Goal: Information Seeking & Learning: Learn about a topic

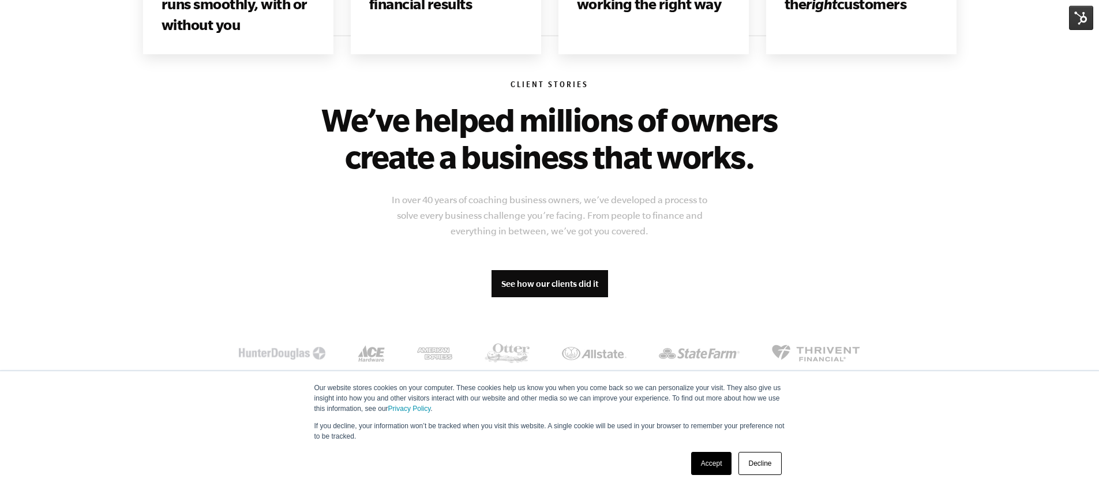
scroll to position [1098, 0]
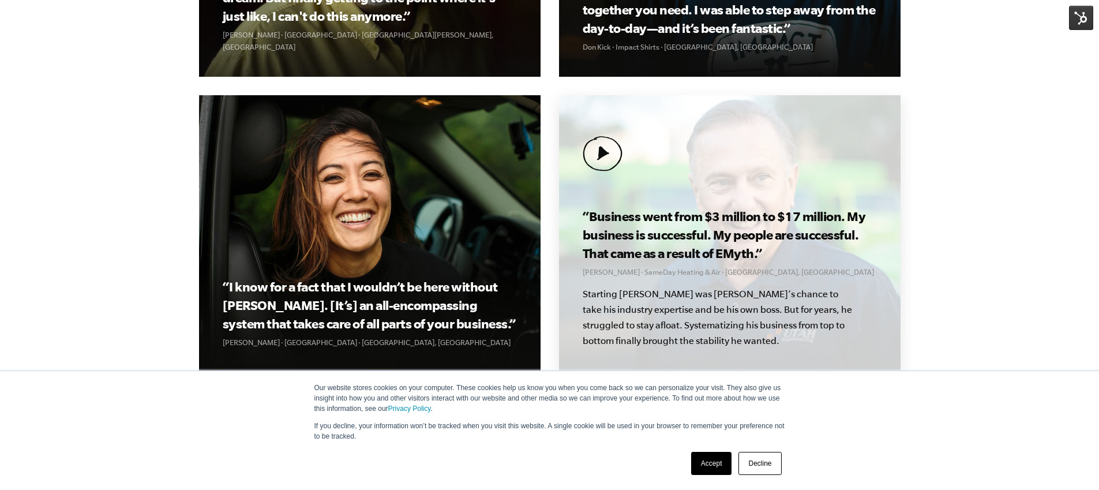
scroll to position [1516, 0]
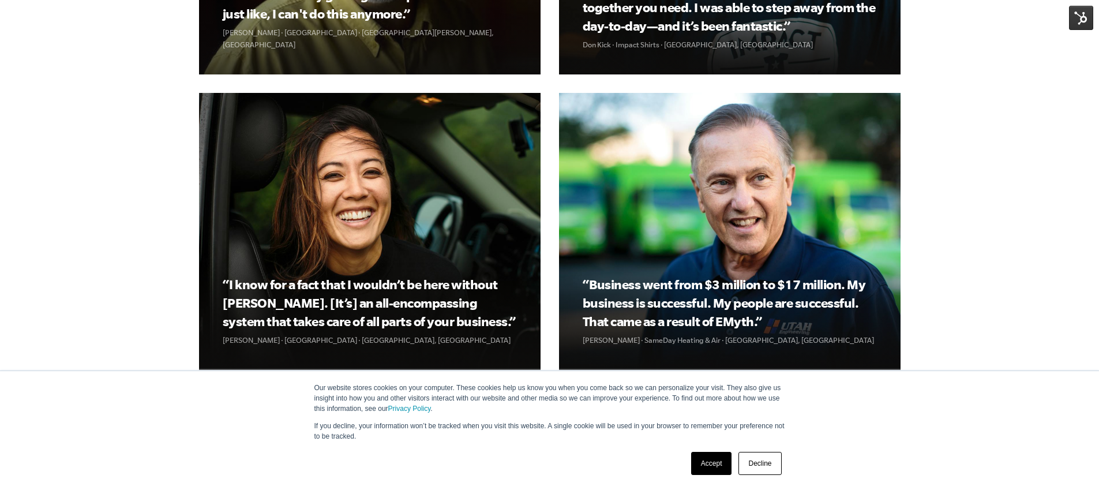
click at [705, 463] on link "Accept" at bounding box center [711, 463] width 41 height 23
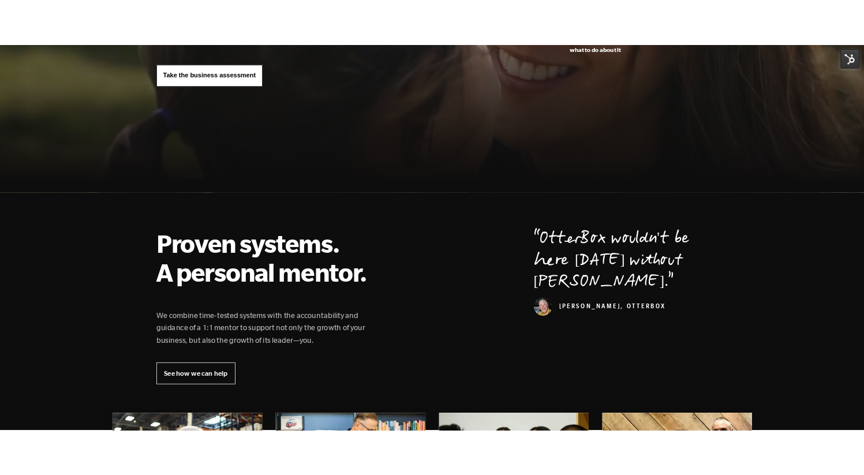
scroll to position [0, 0]
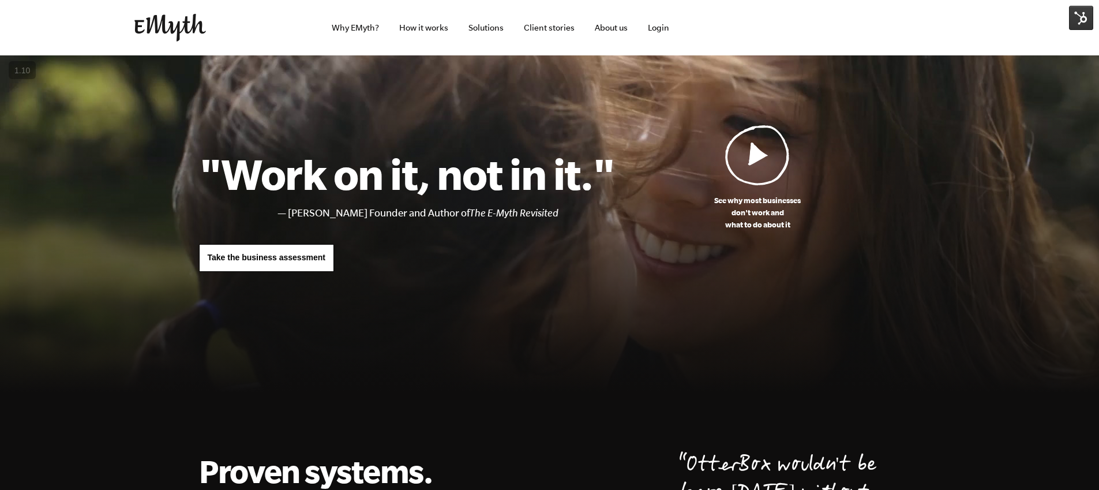
click at [821, 260] on div "See why most businesses don't work and what to do about it "Work on it, not in …" at bounding box center [549, 210] width 729 height 171
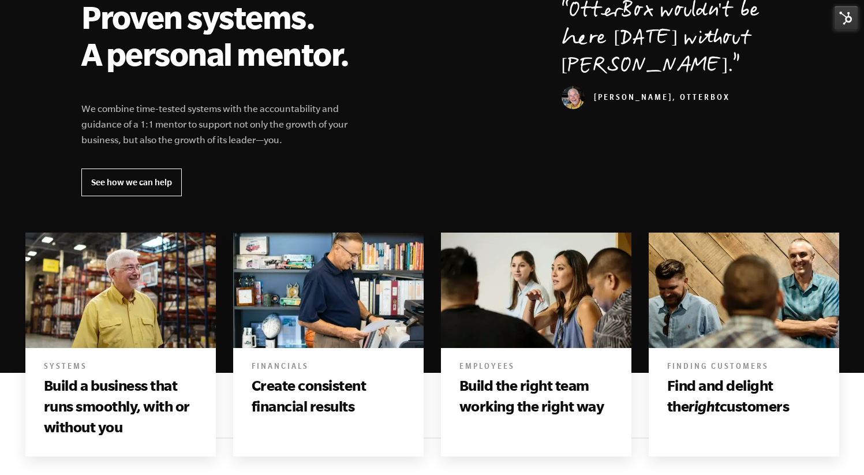
scroll to position [492, 0]
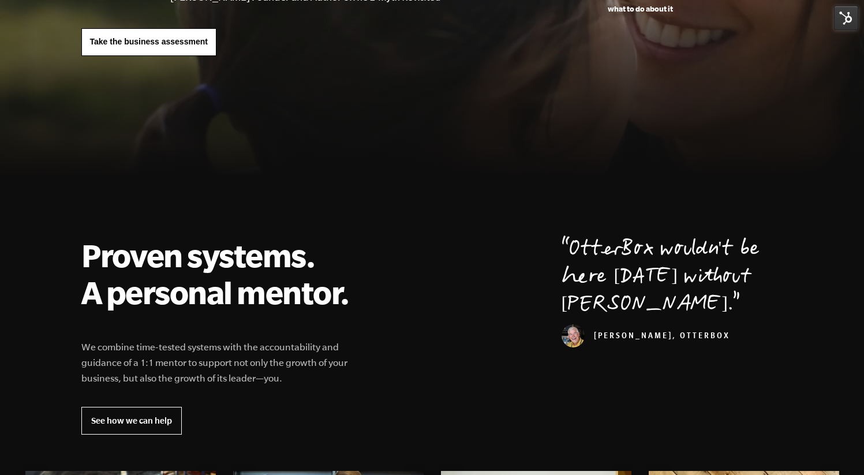
click at [433, 237] on div "Proven systems. A personal mentor. We combine time-tested systems with the acco…" at bounding box center [432, 336] width 729 height 198
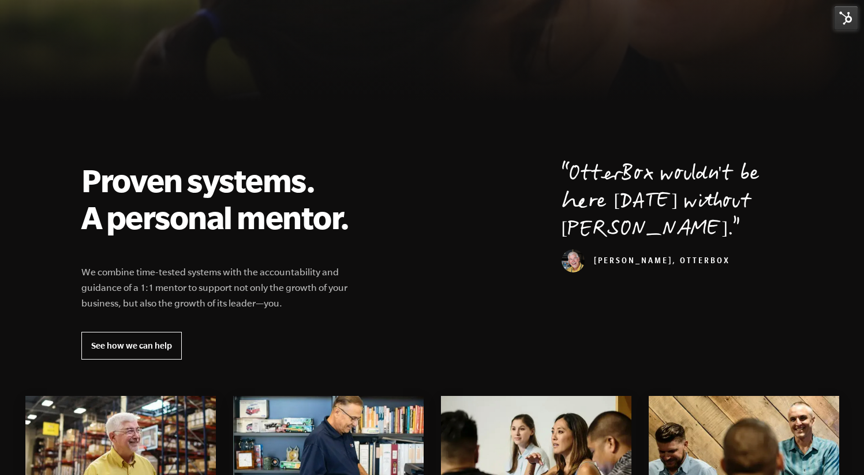
scroll to position [295, 0]
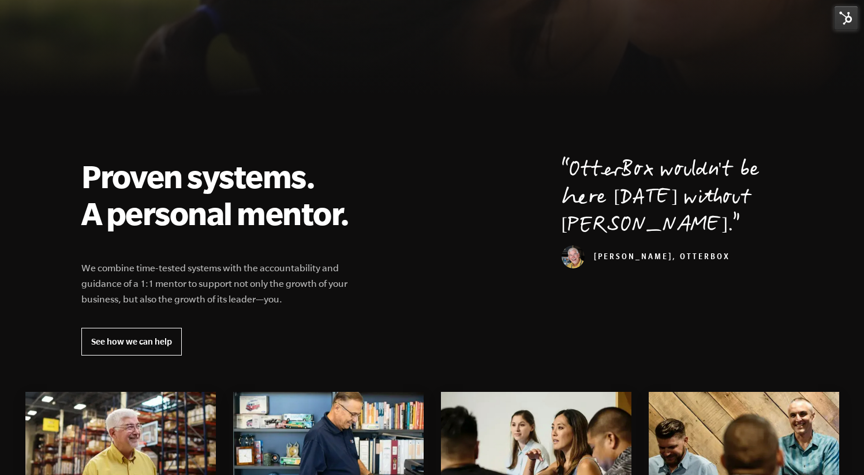
click at [314, 271] on p "We combine time-tested systems with the accountability and guidance of a 1:1 me…" at bounding box center [222, 283] width 282 height 47
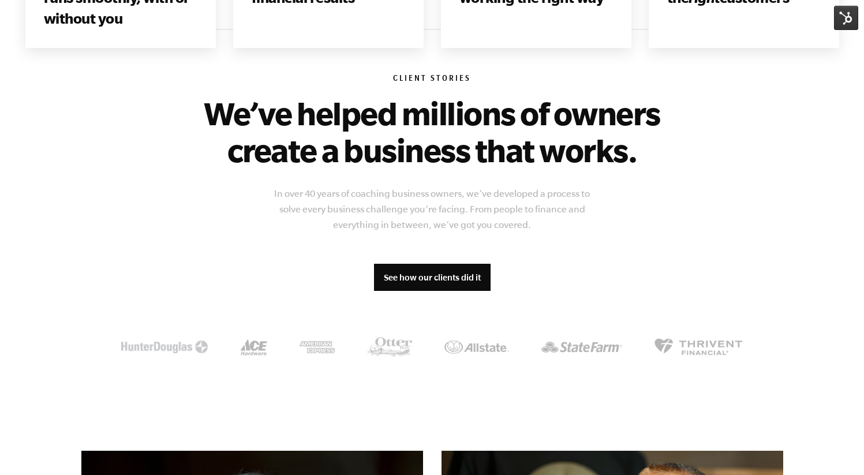
scroll to position [859, 0]
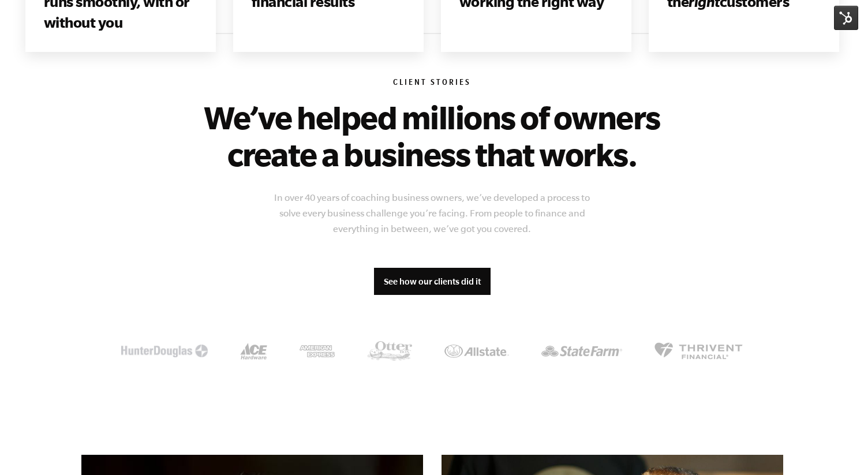
click at [686, 190] on div "Client Stories We’ve helped millions of owners create a business that works. In…" at bounding box center [432, 221] width 702 height 376
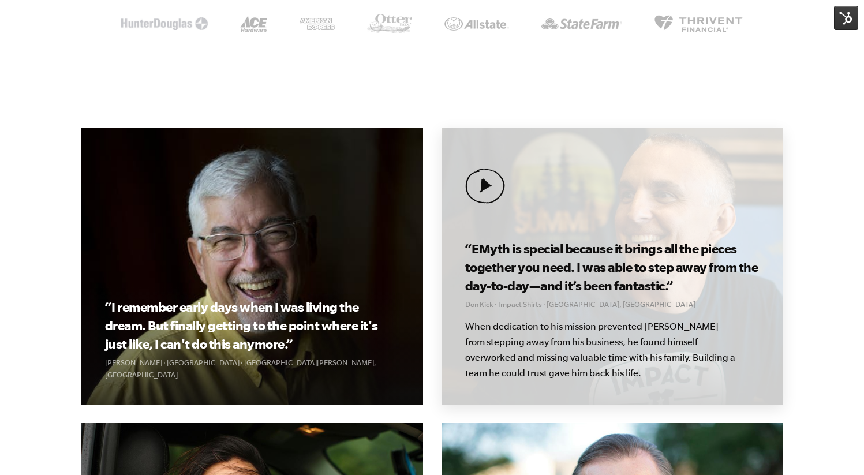
scroll to position [1188, 0]
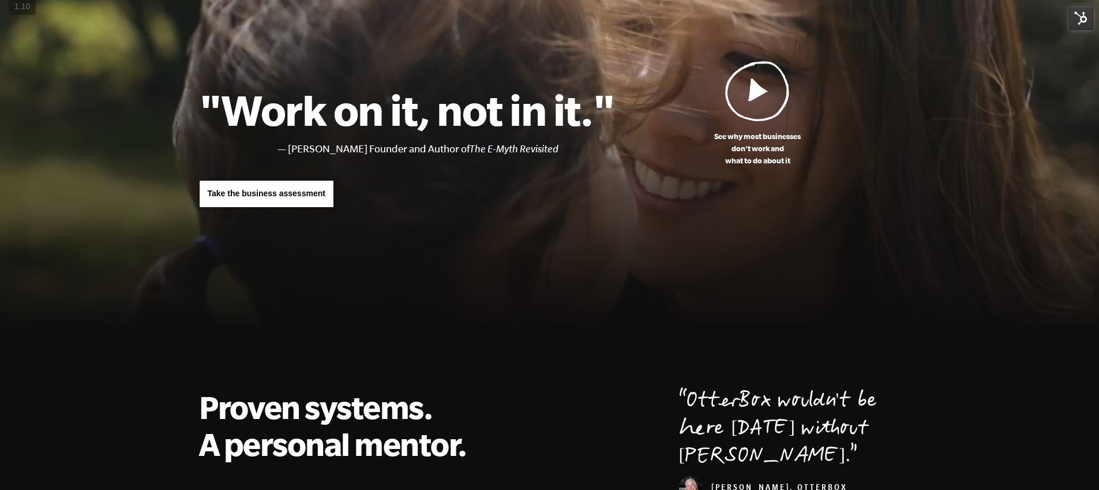
scroll to position [155, 0]
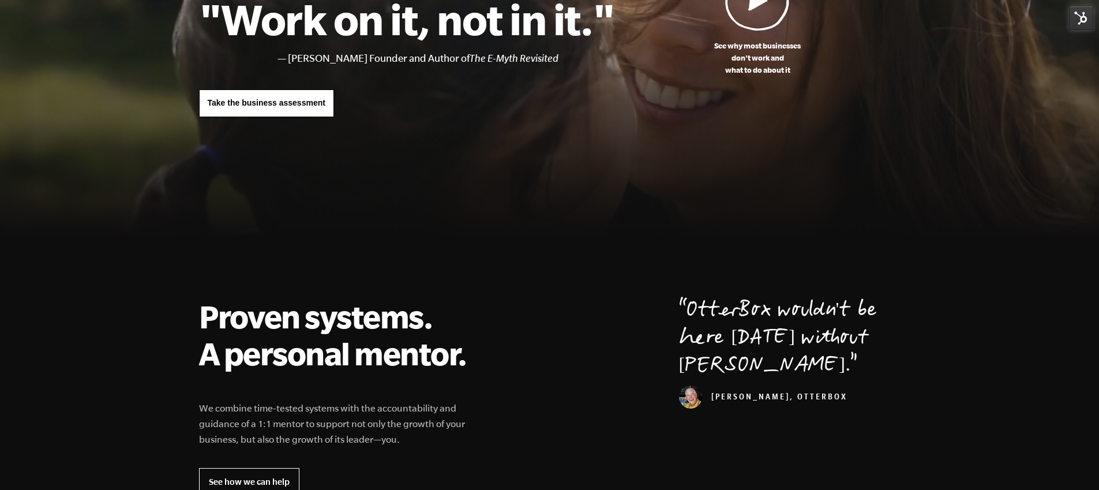
click at [945, 162] on div at bounding box center [549, 78] width 1099 height 354
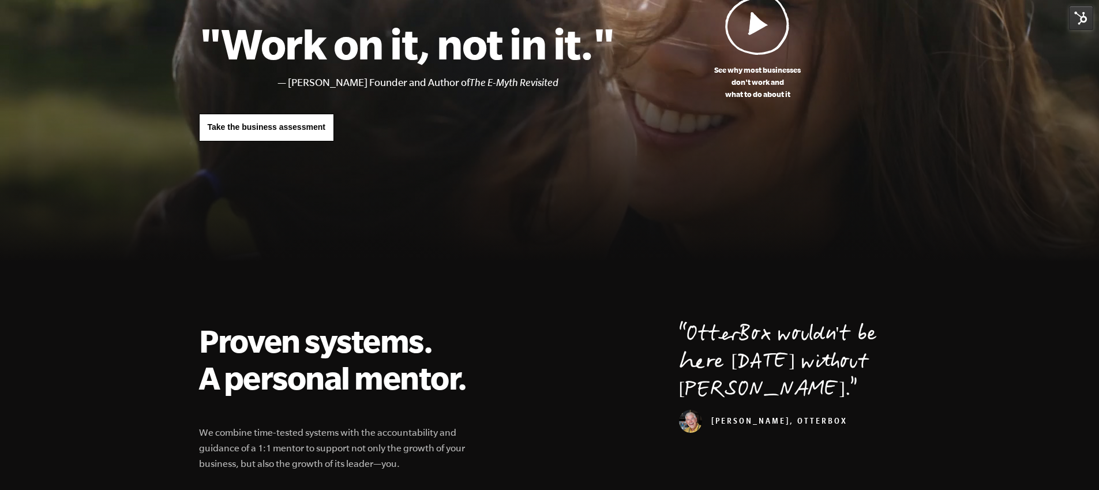
scroll to position [0, 0]
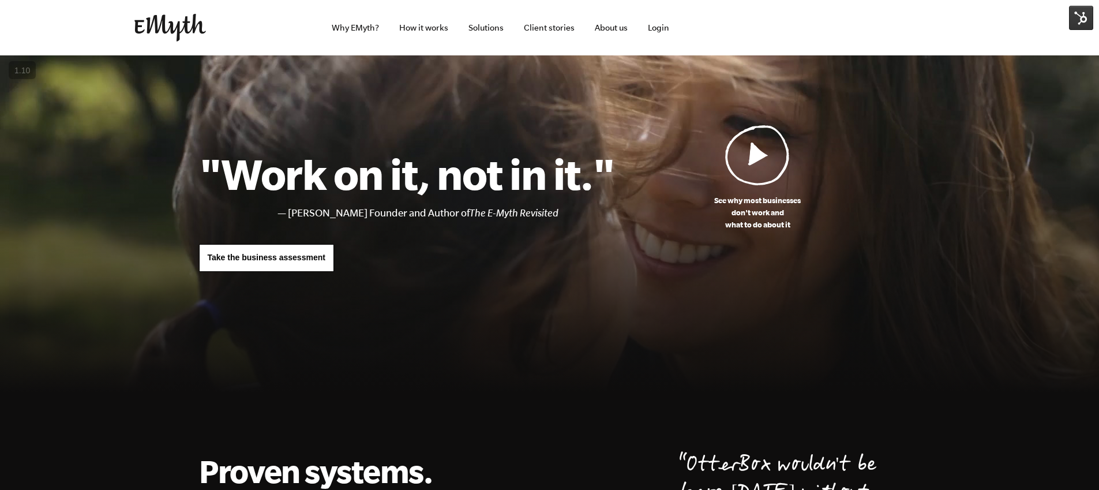
click at [655, 295] on div at bounding box center [549, 232] width 1099 height 354
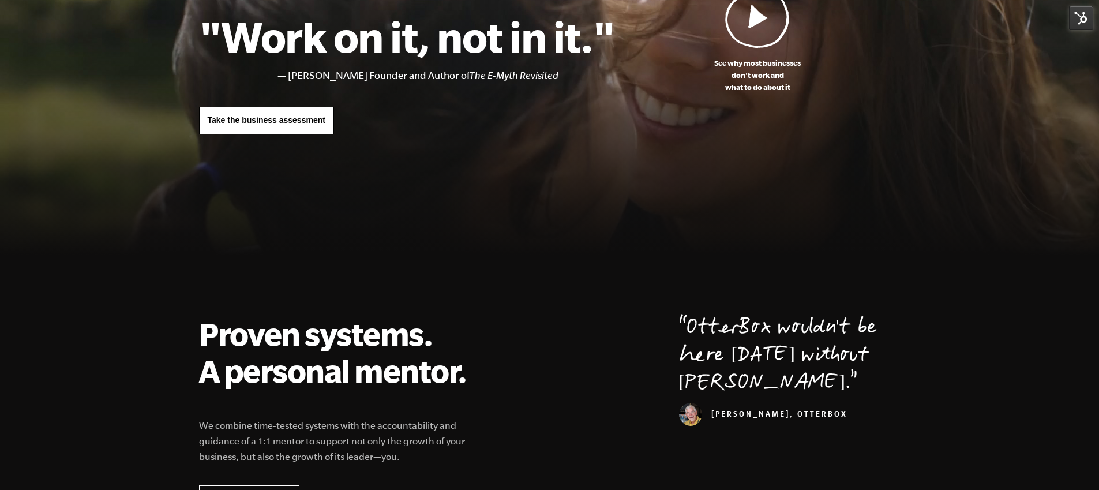
click at [646, 283] on section "Proven systems. A personal mentor. We combine time-tested systems with the acco…" at bounding box center [549, 479] width 1099 height 421
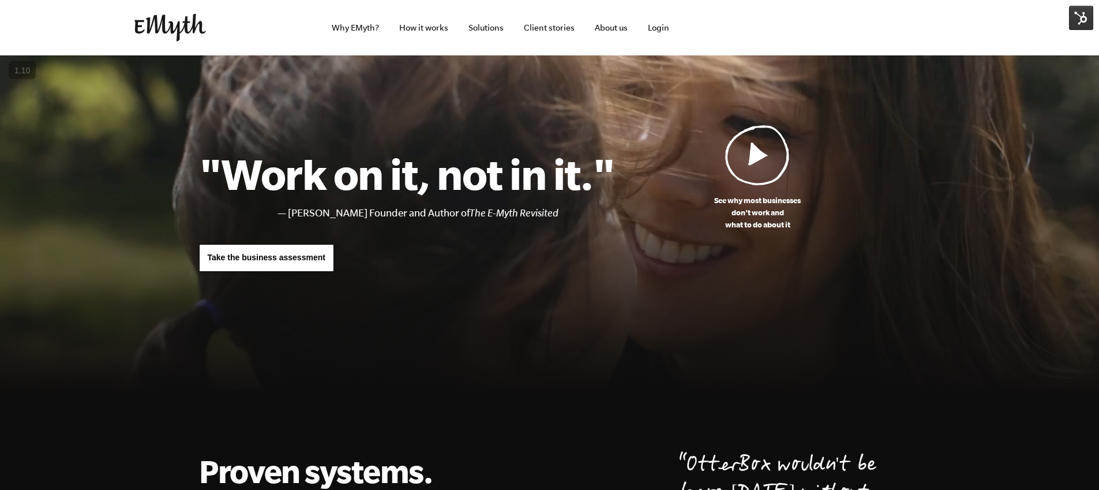
click at [615, 274] on div "See why most businesses don't work and what to do about it "Work on it, not in …" at bounding box center [549, 210] width 729 height 171
click at [577, 270] on div ""Work on it, not in it." Michael E. Gerber, EMyth Founder and Author of The E-M…" at bounding box center [407, 209] width 416 height 123
click at [553, 265] on div ""Work on it, not in it." Michael E. Gerber, EMyth Founder and Author of The E-M…" at bounding box center [407, 209] width 416 height 123
click at [508, 245] on div ""Work on it, not in it." Michael E. Gerber, EMyth Founder and Author of The E-M…" at bounding box center [407, 209] width 416 height 123
click at [428, 136] on div "See why most businesses don't work and what to do about it "Work on it, not in …" at bounding box center [549, 210] width 729 height 171
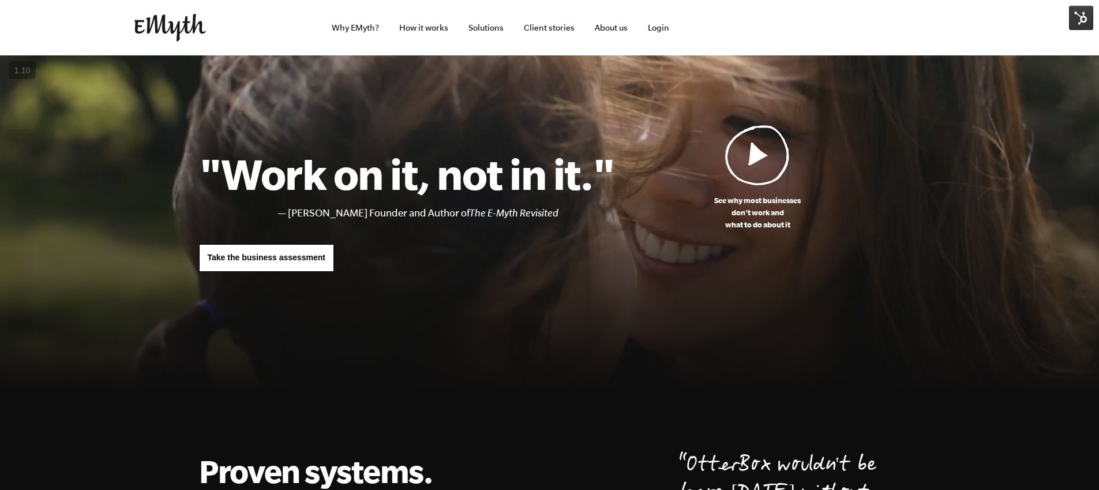
click at [472, 261] on div ""Work on it, not in it." Michael E. Gerber, EMyth Founder and Author of The E-M…" at bounding box center [407, 209] width 416 height 123
click at [484, 260] on div ""Work on it, not in it." Michael E. Gerber, EMyth Founder and Author of The E-M…" at bounding box center [407, 209] width 416 height 123
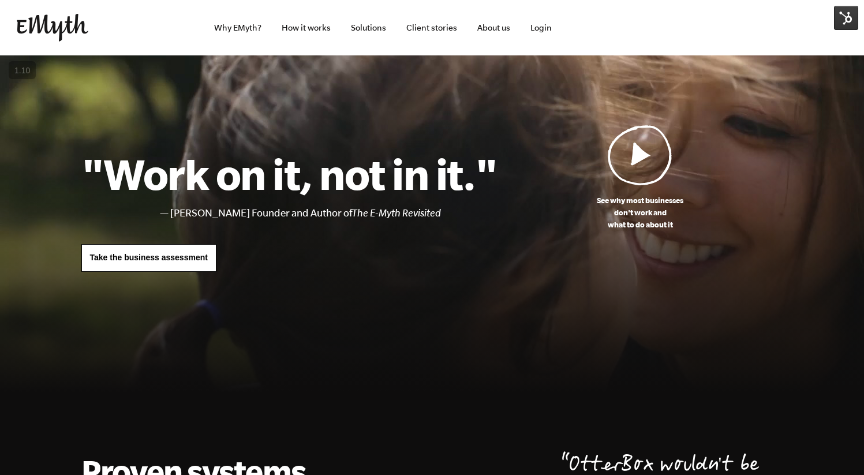
click at [578, 225] on p "See why most businesses don't work and what to do about it" at bounding box center [640, 212] width 286 height 36
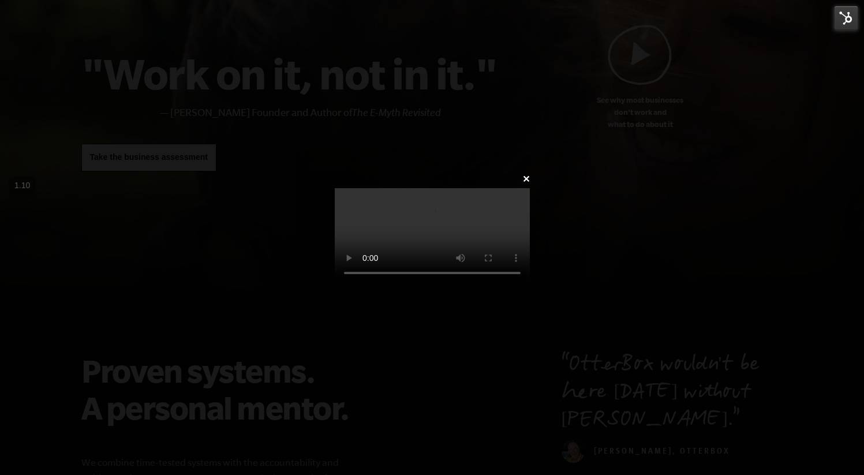
scroll to position [252, 0]
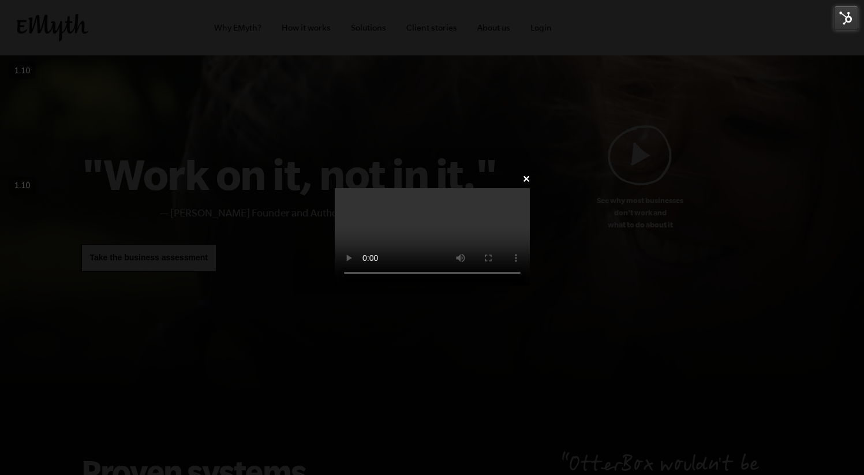
click at [547, 171] on div "✕" at bounding box center [432, 238] width 230 height 134
click at [850, 23] on img at bounding box center [846, 18] width 24 height 24
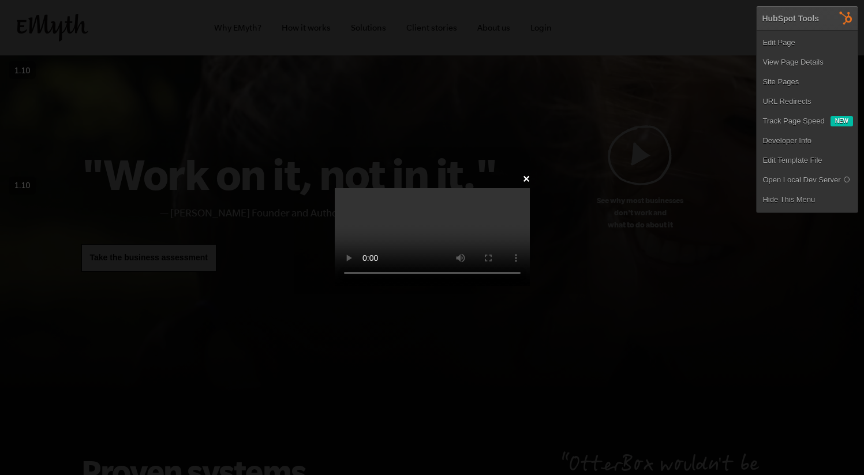
click at [530, 188] on video at bounding box center [432, 237] width 195 height 98
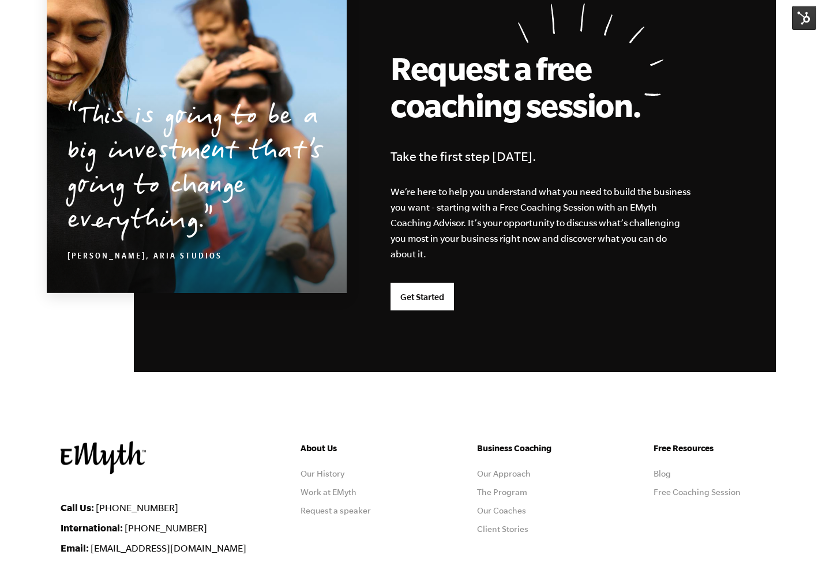
scroll to position [2990, 0]
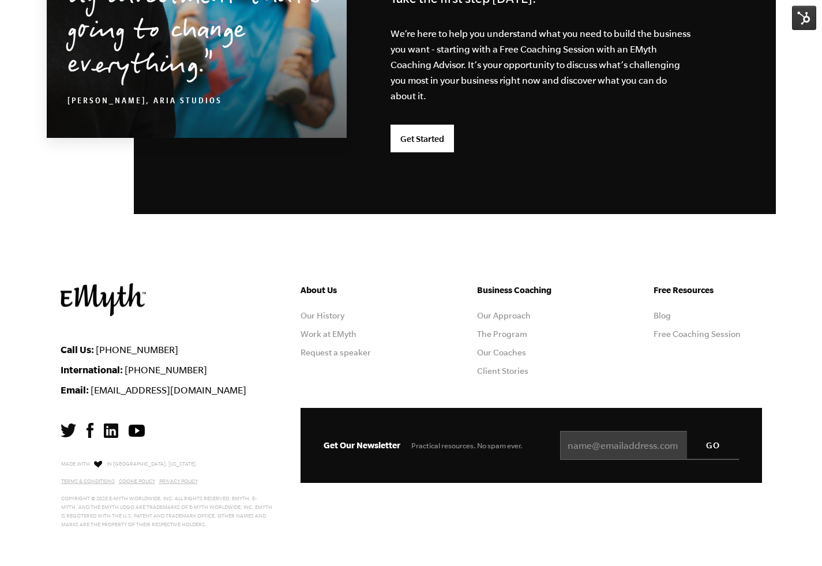
click at [275, 259] on section "This is going to be a big investment that’s going to change everything. Kolby M…" at bounding box center [411, 17] width 729 height 531
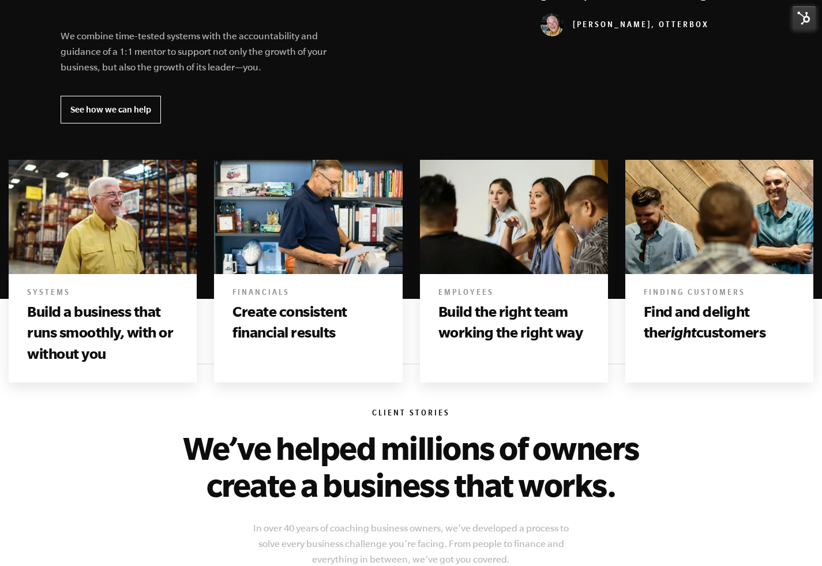
scroll to position [0, 0]
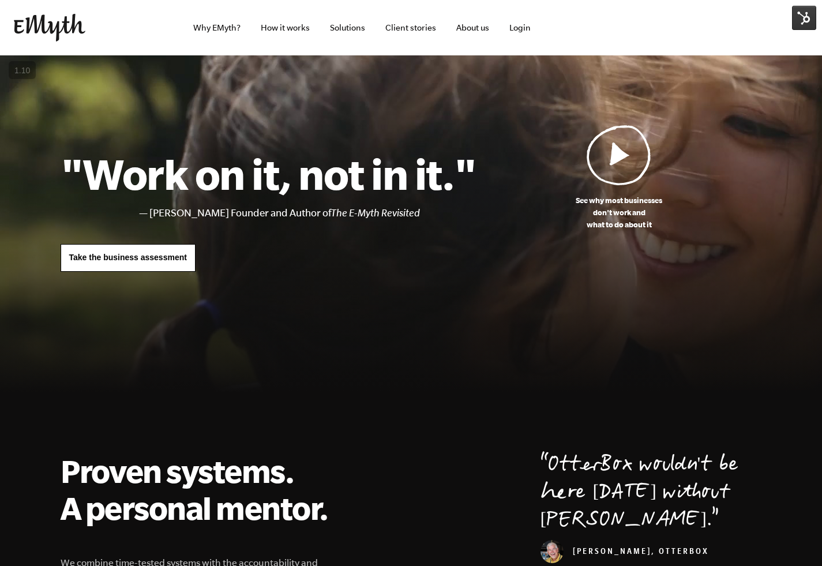
click at [158, 28] on ul "Why EMyth? How it works Solutions Client stories About us Login" at bounding box center [323, 27] width 435 height 55
click at [399, 177] on h1 ""Work on it, not in it."" at bounding box center [269, 173] width 416 height 51
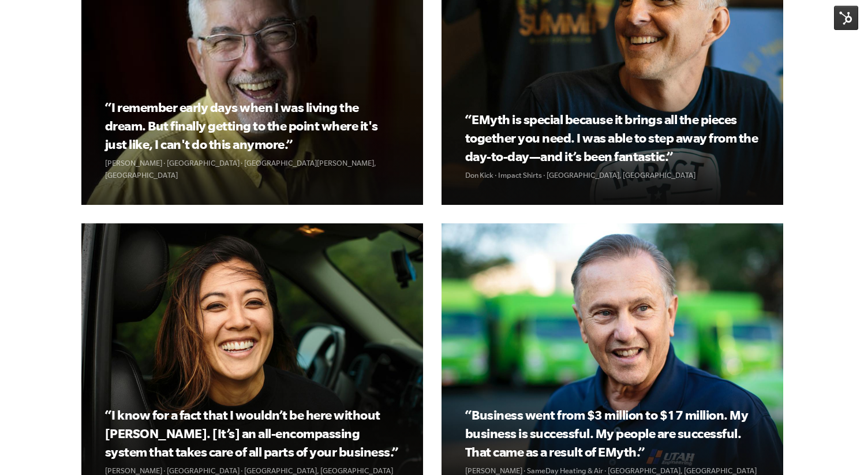
scroll to position [1406, 0]
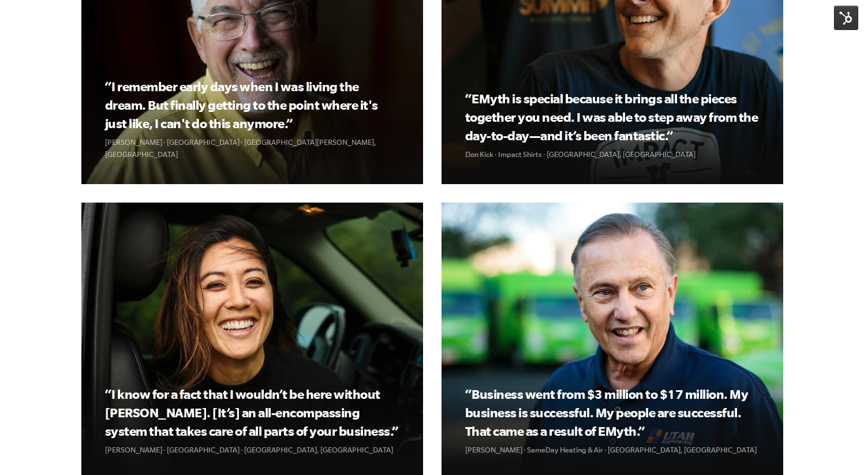
click at [437, 252] on section "“I remember early days when I was living the dream. But finally getting to the …" at bounding box center [432, 237] width 702 height 660
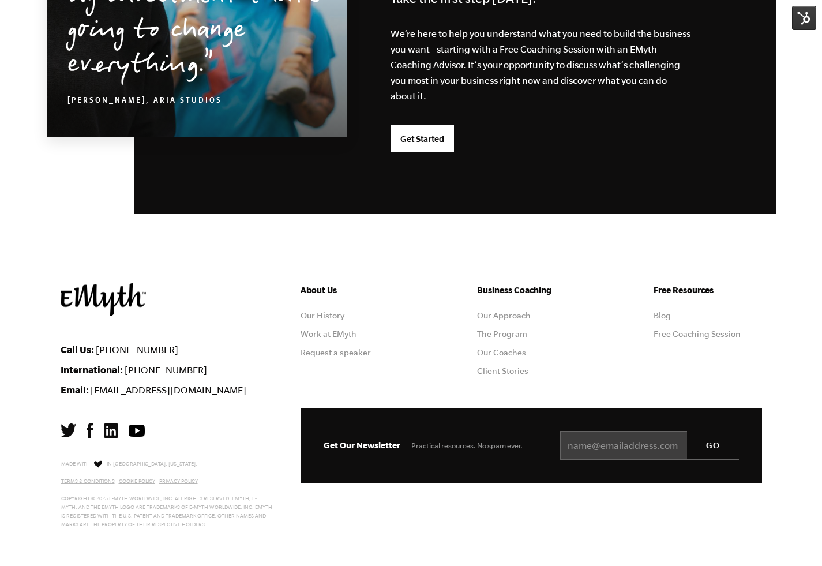
scroll to position [2990, 0]
click at [347, 317] on li "Our History" at bounding box center [355, 315] width 108 height 9
click at [330, 314] on link "Our History" at bounding box center [323, 315] width 44 height 9
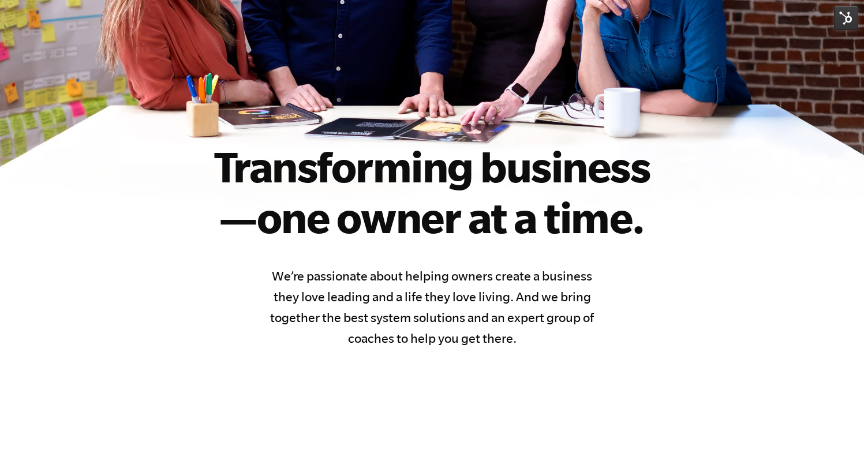
scroll to position [285, 0]
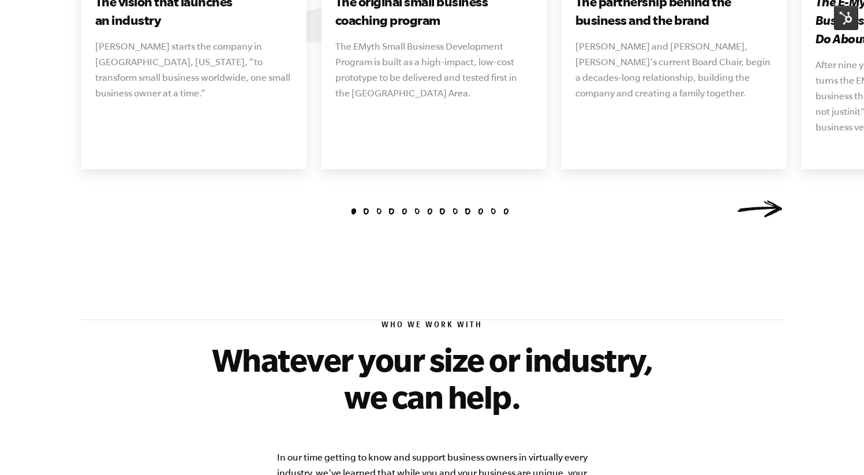
click at [757, 200] on link "Next" at bounding box center [760, 208] width 46 height 17
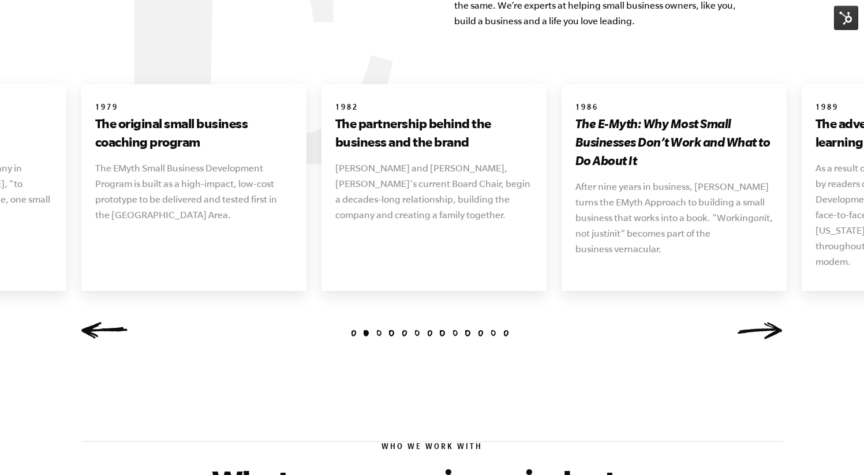
scroll to position [1284, 0]
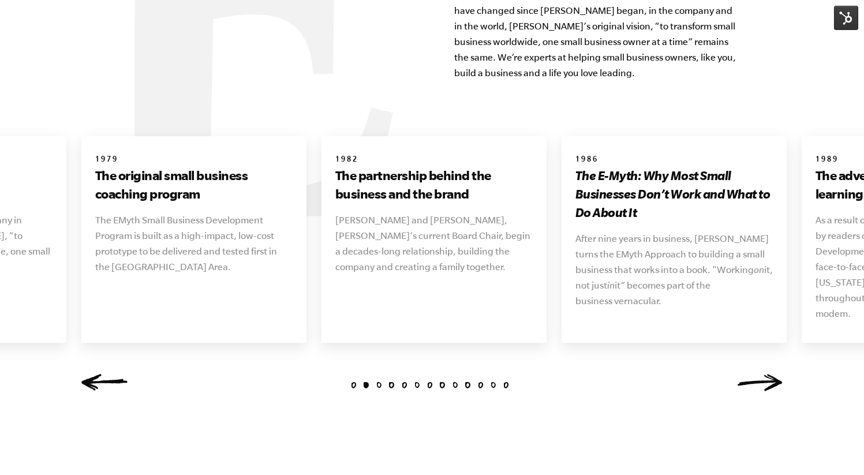
click at [758, 374] on link "Next" at bounding box center [760, 382] width 46 height 17
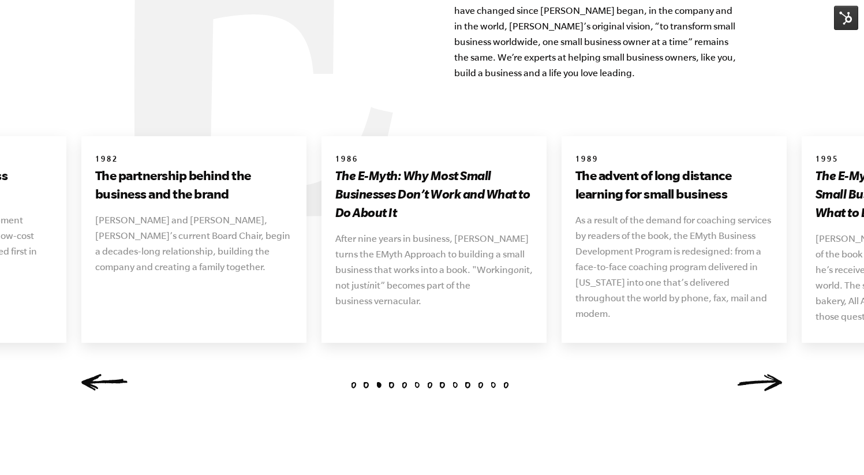
click at [758, 374] on link "Next" at bounding box center [760, 382] width 46 height 17
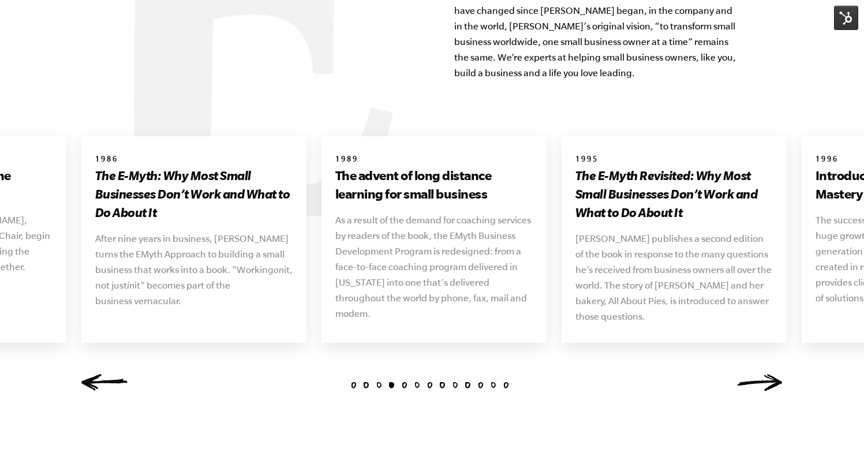
click at [758, 374] on link "Next" at bounding box center [760, 382] width 46 height 17
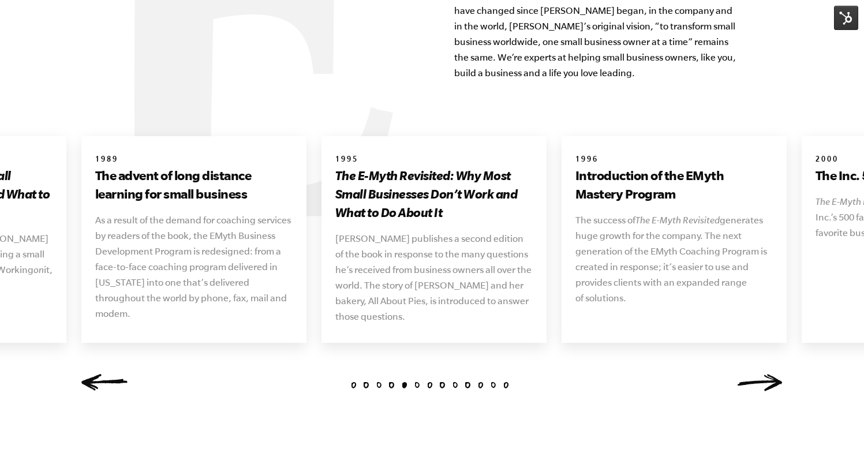
click at [758, 374] on link "Next" at bounding box center [760, 382] width 46 height 17
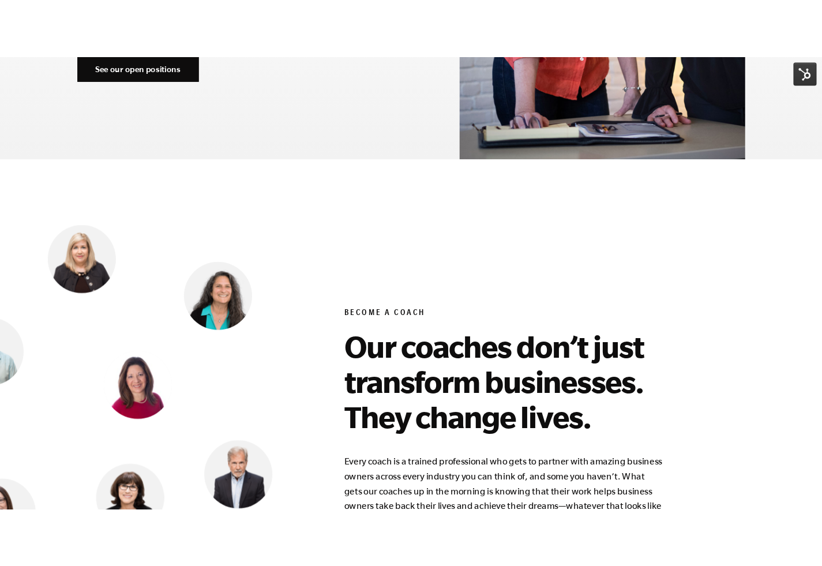
scroll to position [4539, 0]
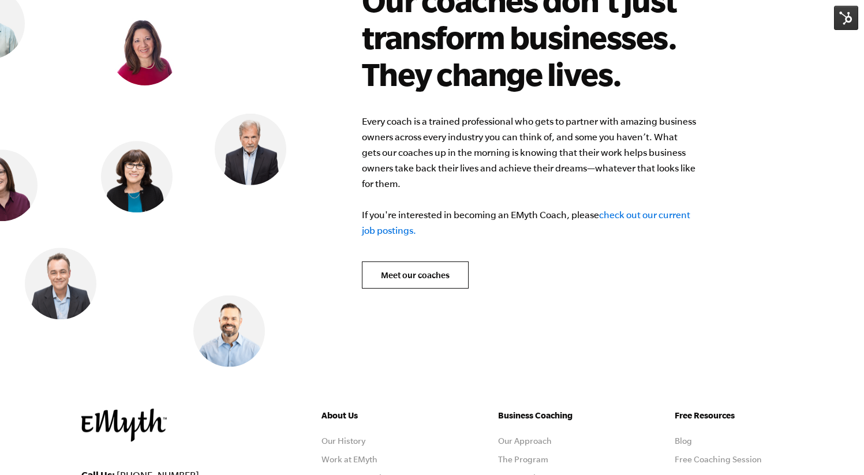
click at [593, 261] on div "Meet our coaches" at bounding box center [544, 275] width 365 height 28
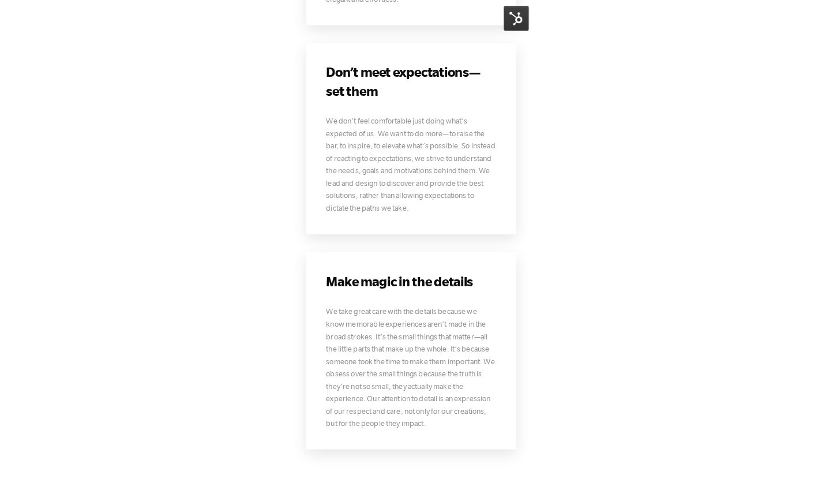
scroll to position [4537, 0]
